Goal: Transaction & Acquisition: Book appointment/travel/reservation

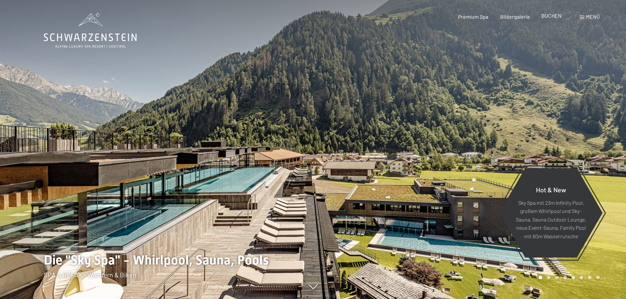
click at [554, 16] on span "BUCHEN" at bounding box center [551, 15] width 20 height 6
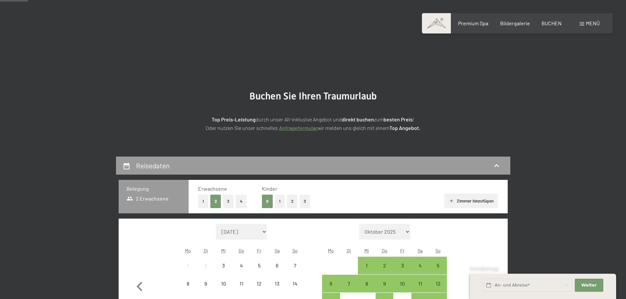
scroll to position [99, 0]
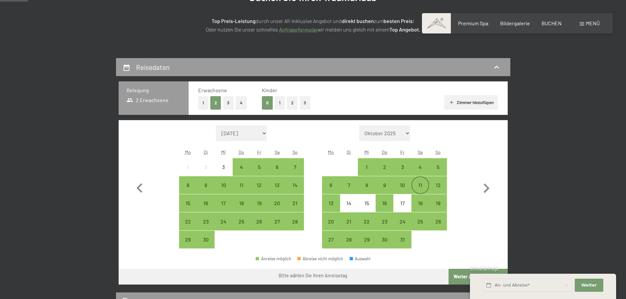
click at [418, 186] on div "11" at bounding box center [420, 191] width 16 height 16
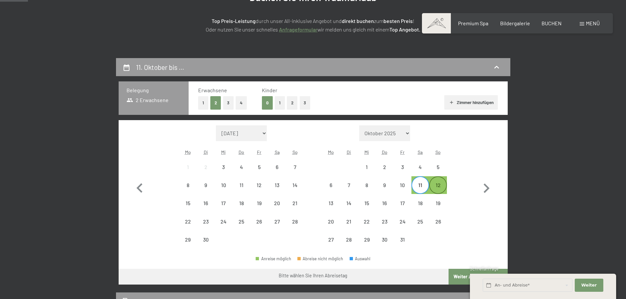
click at [439, 185] on div "12" at bounding box center [438, 191] width 16 height 16
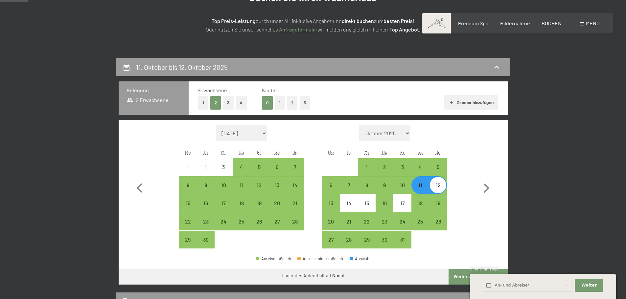
click at [457, 278] on button "Weiter zu „Zimmer“" at bounding box center [477, 277] width 59 height 16
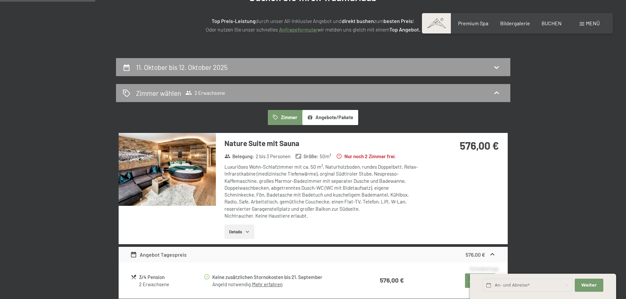
scroll to position [157, 0]
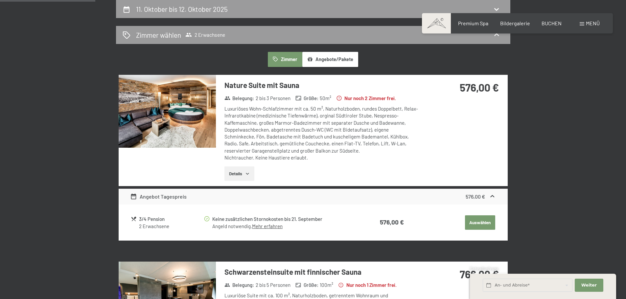
click at [231, 176] on button "Details" at bounding box center [239, 174] width 30 height 14
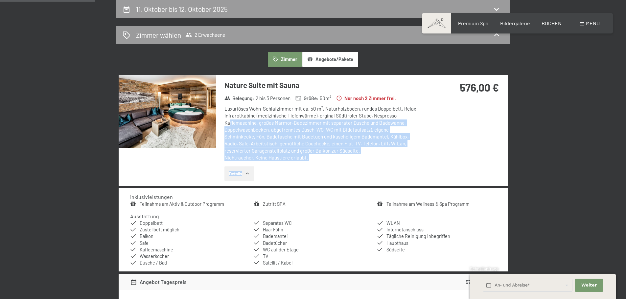
drag, startPoint x: 342, startPoint y: 165, endPoint x: 236, endPoint y: 122, distance: 114.1
click at [228, 120] on div "Nature Suite mit Sauna Belegung : 2 bis 3 Personen Größe : 50 m² Nur noch 2 [PE…" at bounding box center [318, 130] width 204 height 111
click at [310, 138] on div "Luxuriöses Wohn-Schlafzimmer mit ca. 50 m², Naturholzboden, rundes Doppelbett, …" at bounding box center [321, 133] width 195 height 56
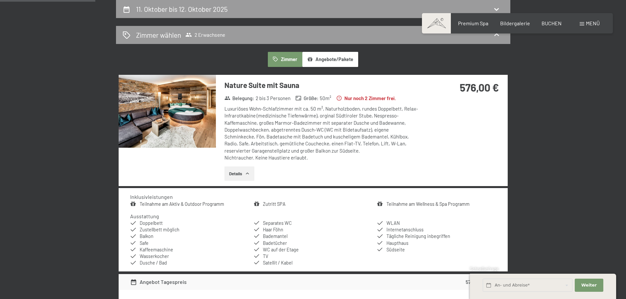
click at [165, 119] on img at bounding box center [167, 111] width 97 height 73
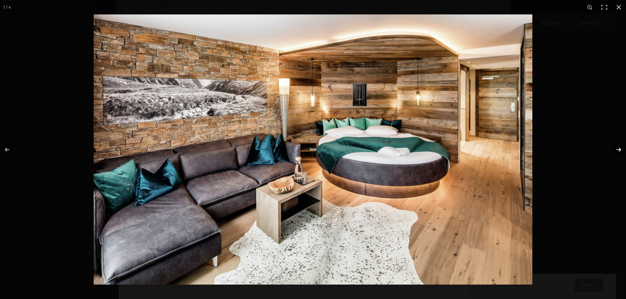
click at [618, 150] on button "button" at bounding box center [614, 149] width 23 height 33
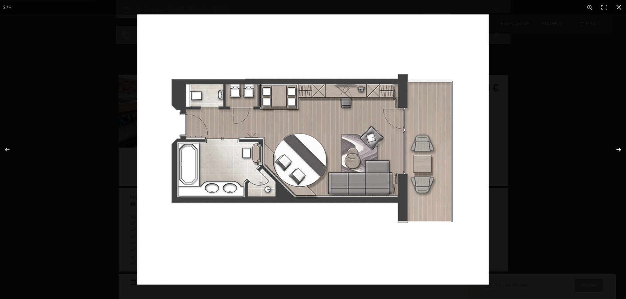
click at [616, 152] on button "button" at bounding box center [614, 149] width 23 height 33
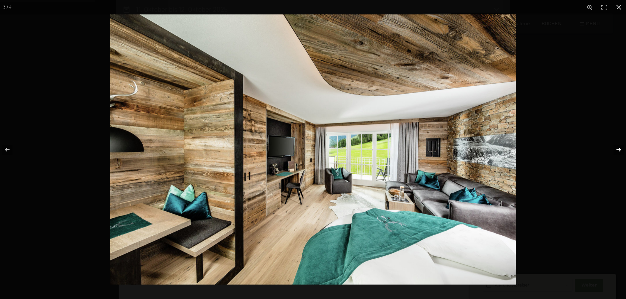
click at [616, 152] on button "button" at bounding box center [614, 149] width 23 height 33
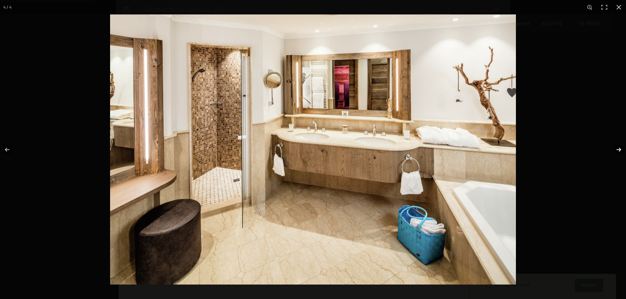
click at [616, 151] on button "button" at bounding box center [614, 149] width 23 height 33
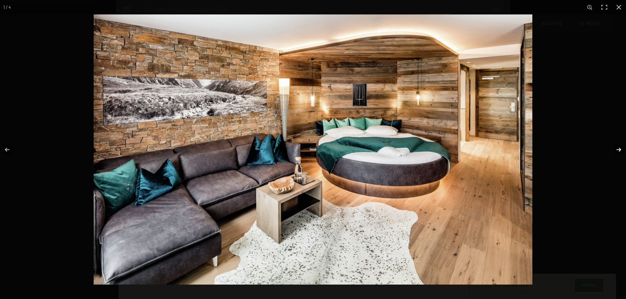
click at [616, 151] on button "button" at bounding box center [614, 149] width 23 height 33
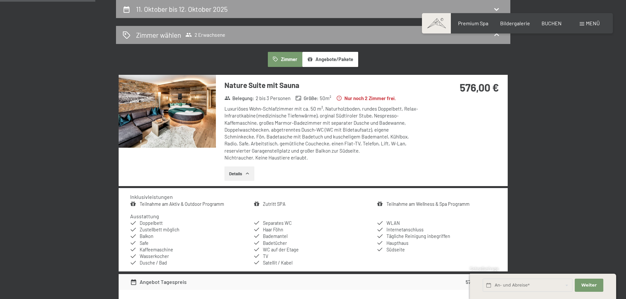
click at [0, 0] on button "button" at bounding box center [0, 0] width 0 height 0
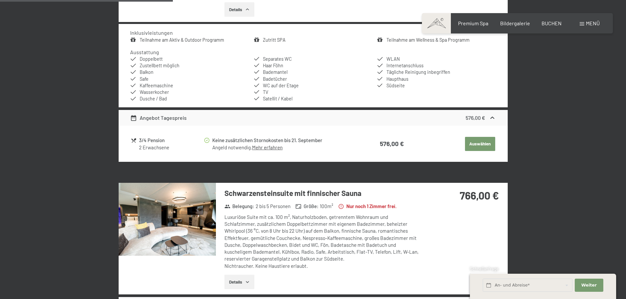
scroll to position [387, 0]
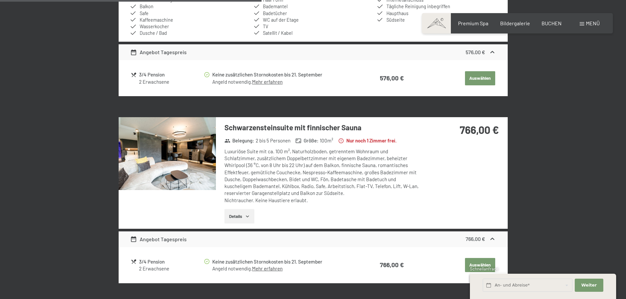
click at [170, 168] on img at bounding box center [167, 153] width 97 height 73
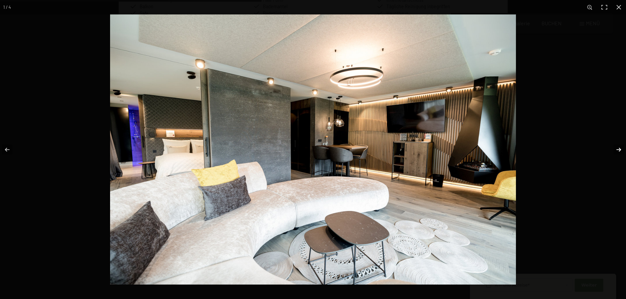
click at [622, 146] on button "button" at bounding box center [614, 149] width 23 height 33
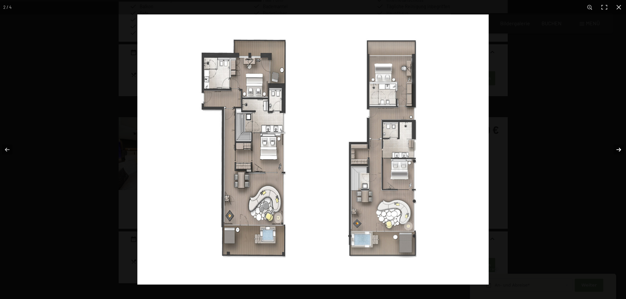
click at [619, 151] on button "button" at bounding box center [614, 149] width 23 height 33
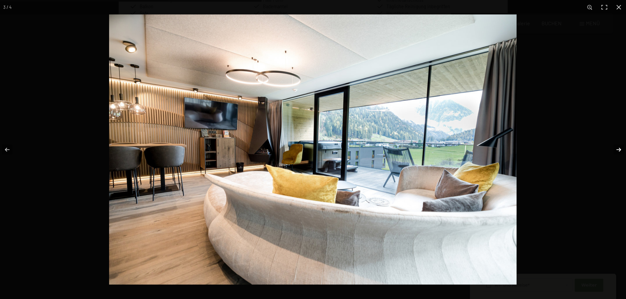
click at [619, 151] on button "button" at bounding box center [614, 149] width 23 height 33
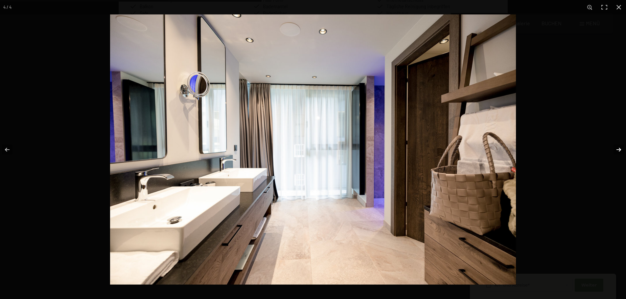
click at [619, 151] on button "button" at bounding box center [614, 149] width 23 height 33
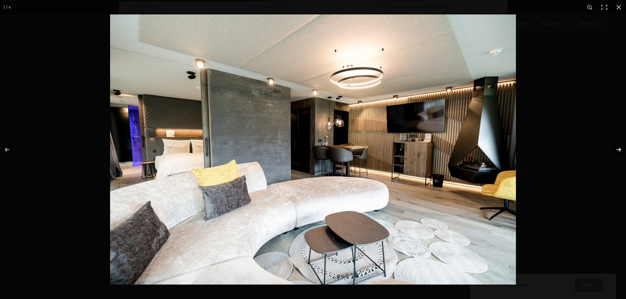
click at [619, 151] on button "button" at bounding box center [614, 149] width 23 height 33
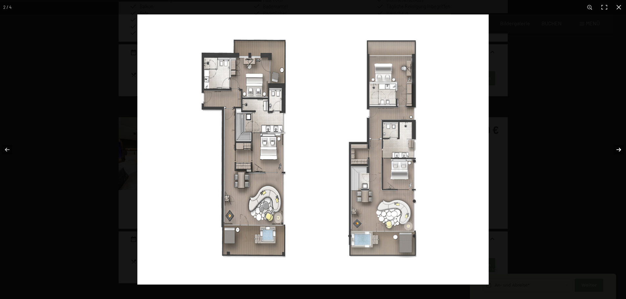
click at [619, 151] on button "button" at bounding box center [614, 149] width 23 height 33
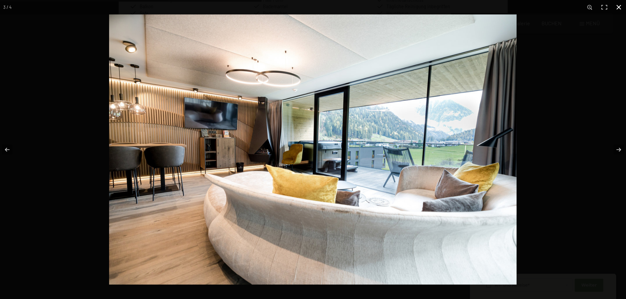
click at [618, 8] on button "button" at bounding box center [618, 7] width 14 height 14
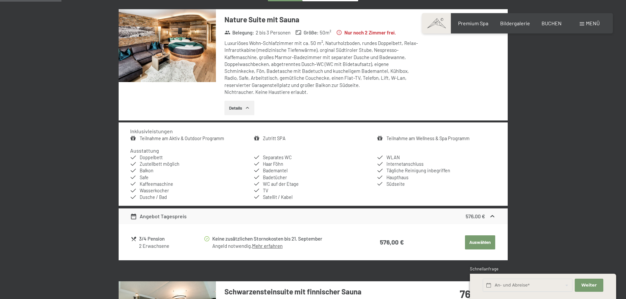
scroll to position [91, 0]
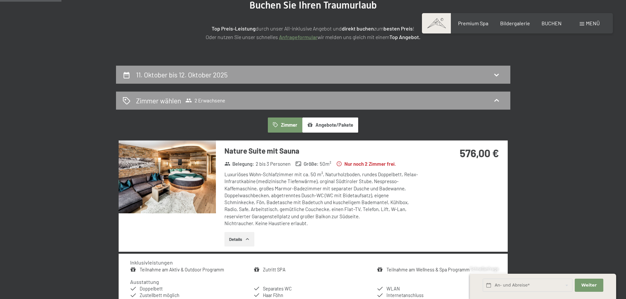
click at [185, 190] on img at bounding box center [167, 177] width 97 height 73
click at [0, 0] on button "button" at bounding box center [0, 0] width 0 height 0
